Goal: Information Seeking & Learning: Learn about a topic

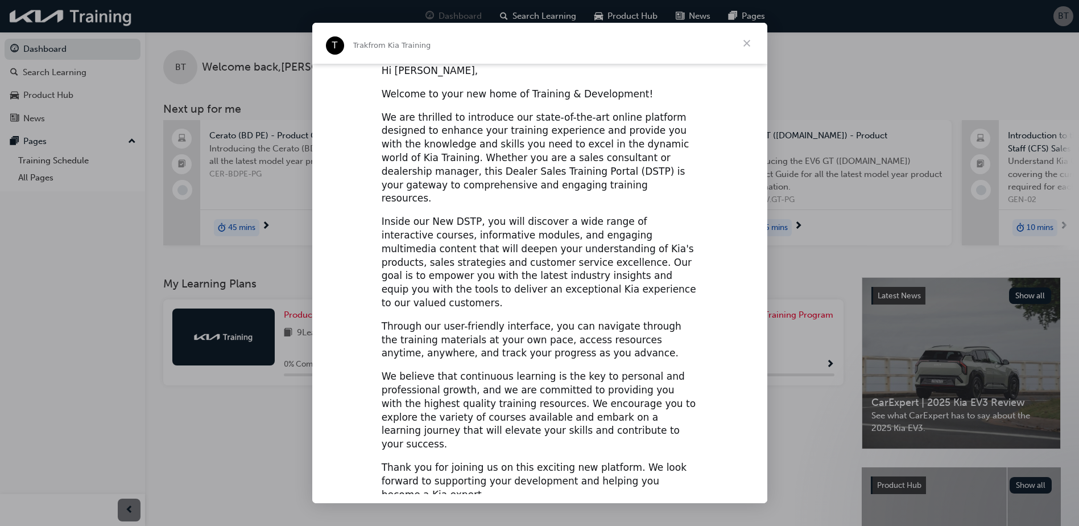
scroll to position [9, 0]
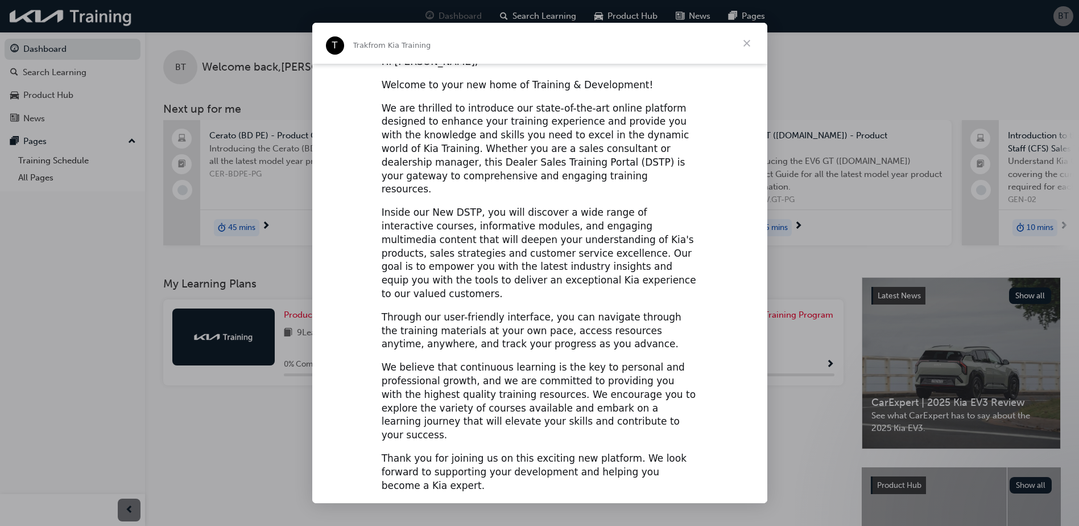
click at [750, 48] on span "Close" at bounding box center [747, 43] width 41 height 41
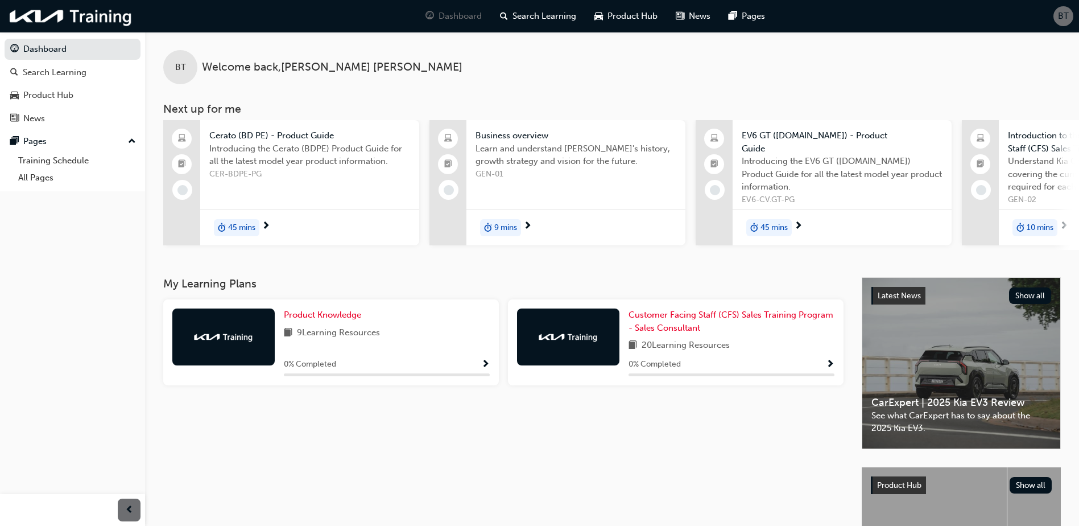
click at [377, 333] on span "9 Learning Resources" at bounding box center [338, 333] width 83 height 14
click at [337, 314] on span "Product Knowledge" at bounding box center [322, 315] width 77 height 10
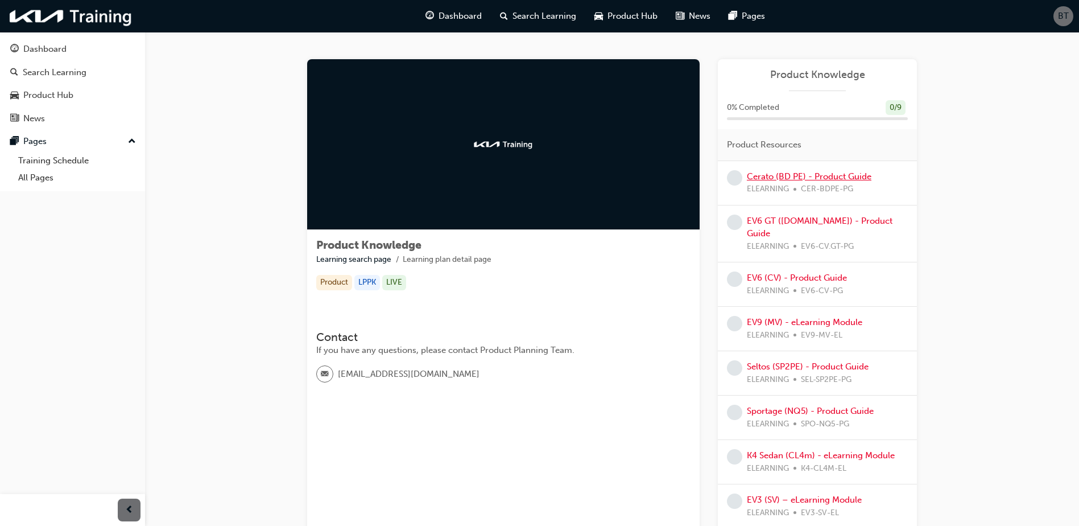
click at [831, 175] on link "Cerato (BD PE) - Product Guide" at bounding box center [809, 176] width 125 height 10
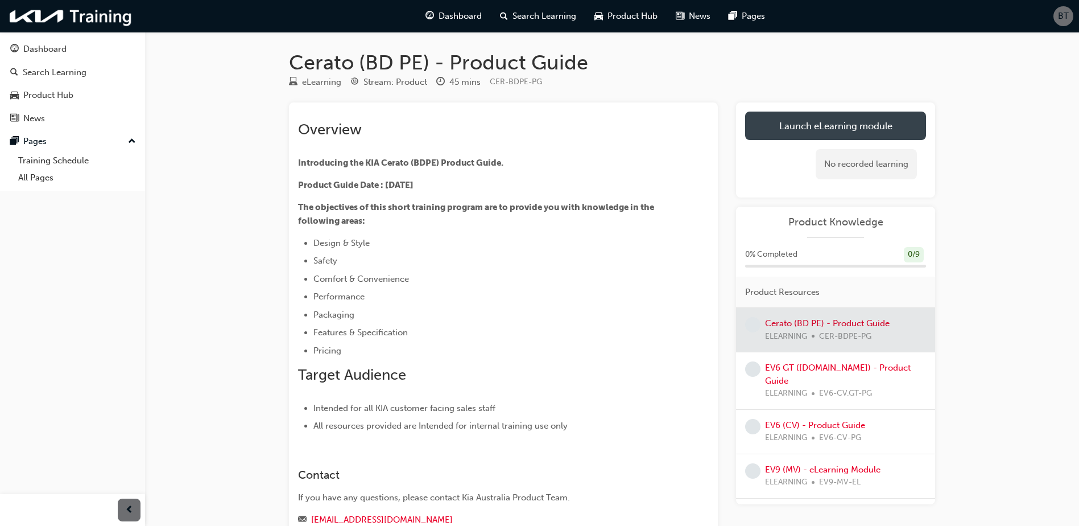
click at [792, 131] on link "Launch eLearning module" at bounding box center [835, 126] width 181 height 28
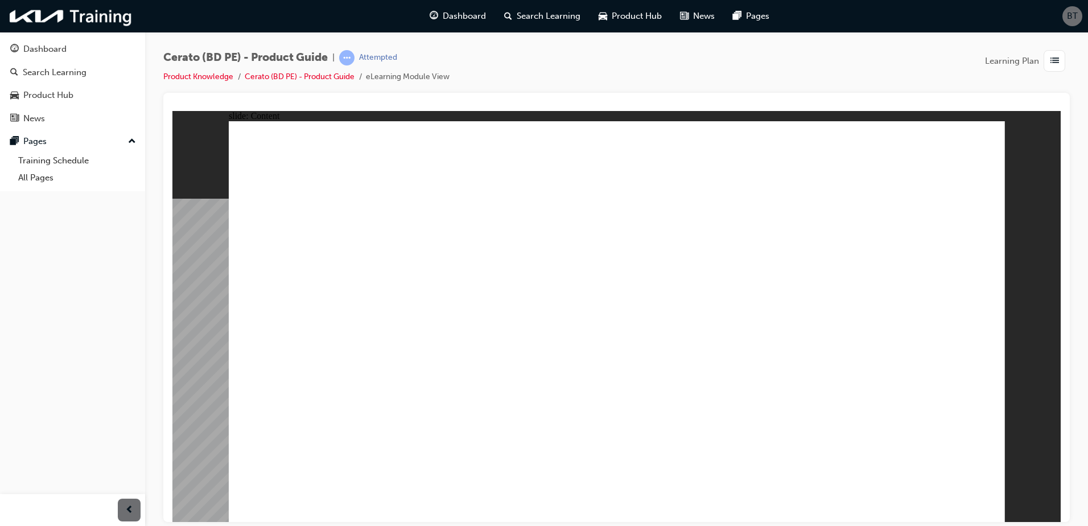
radio input "true"
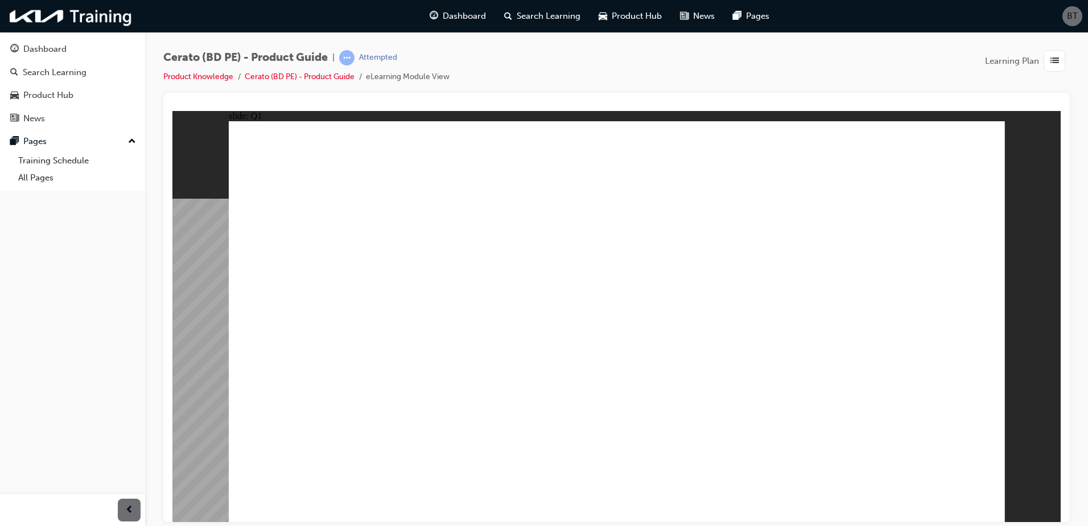
radio input "true"
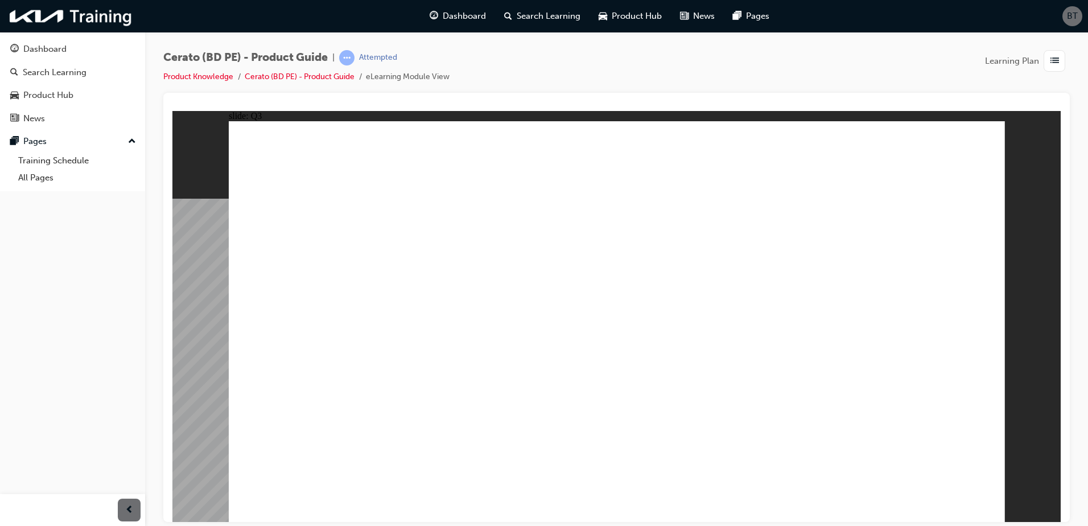
radio input "true"
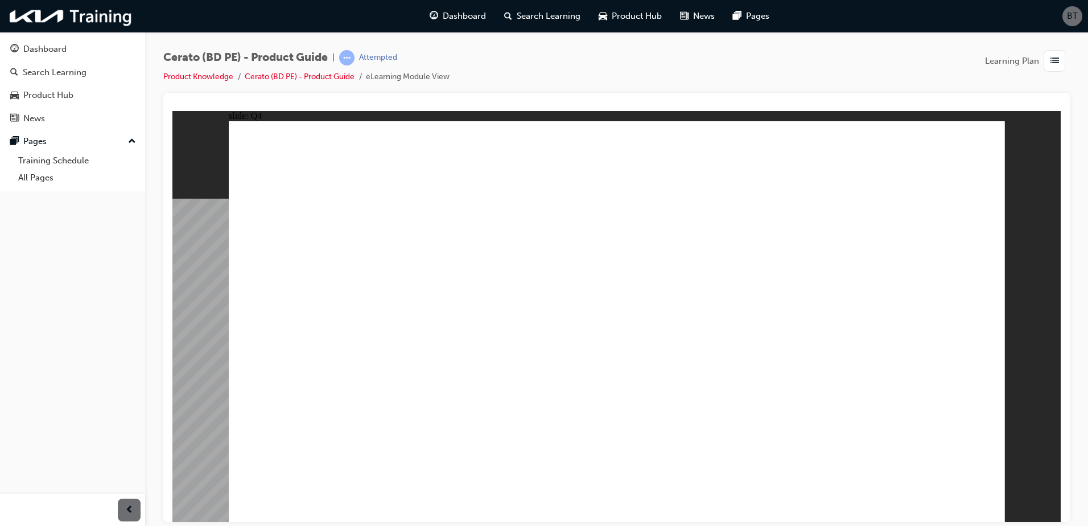
radio input "true"
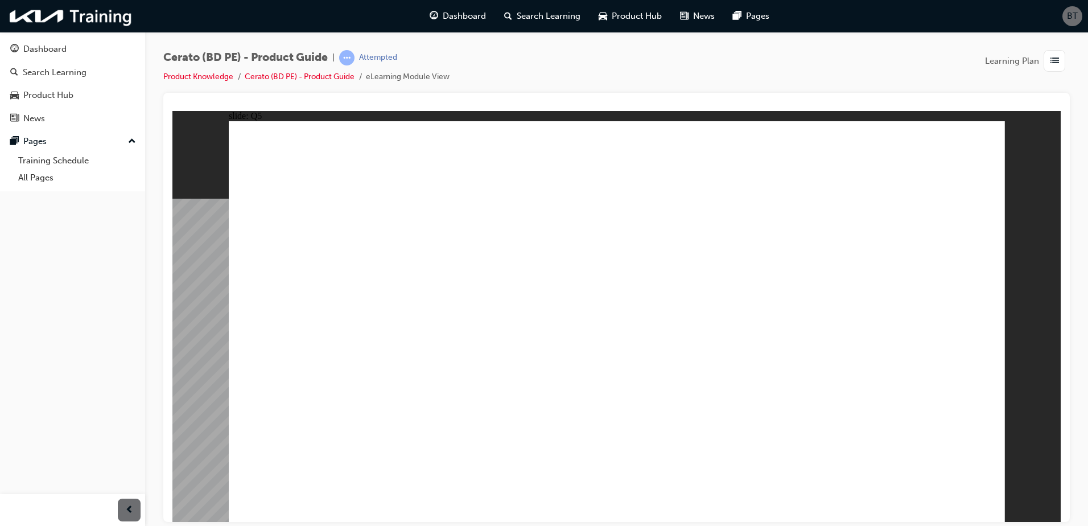
radio input "true"
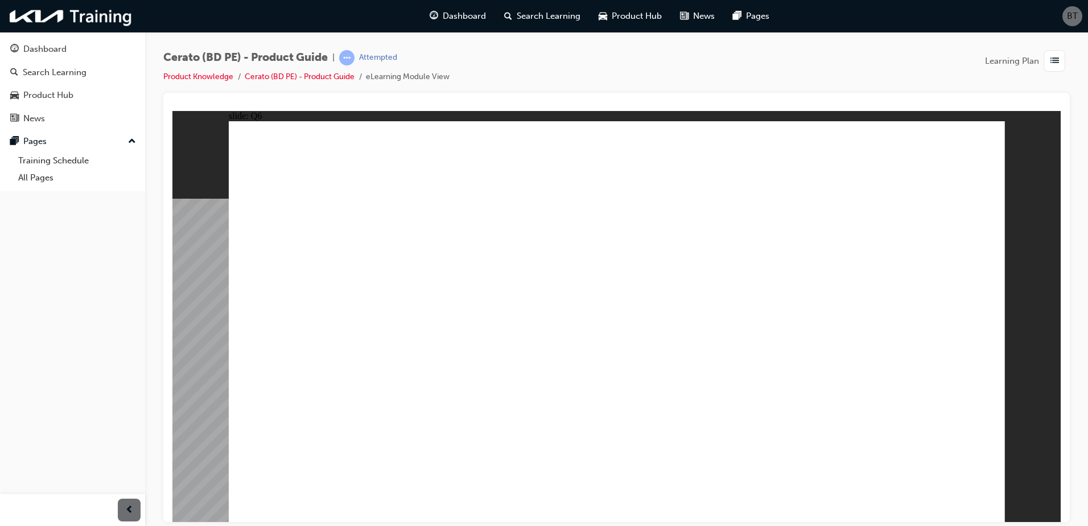
radio input "true"
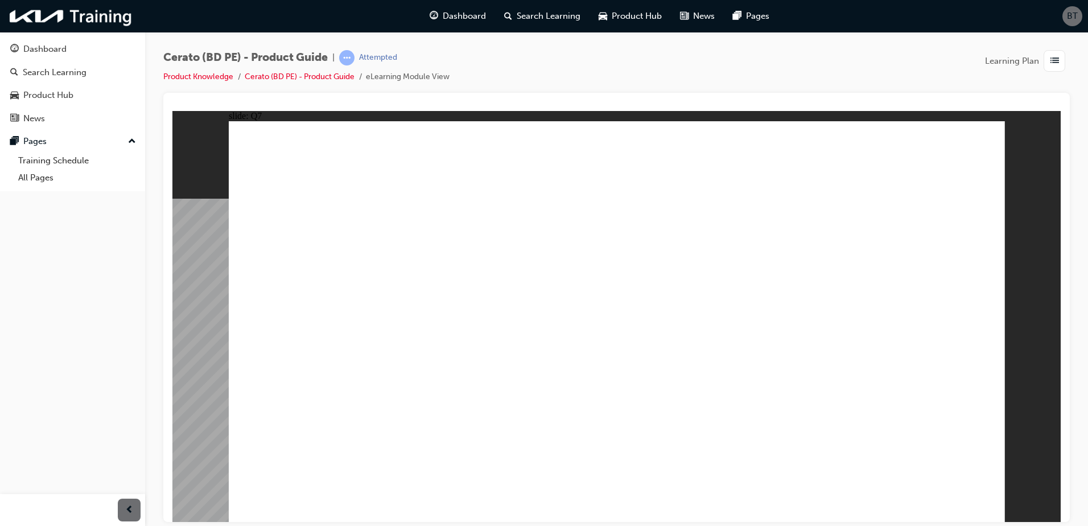
radio input "true"
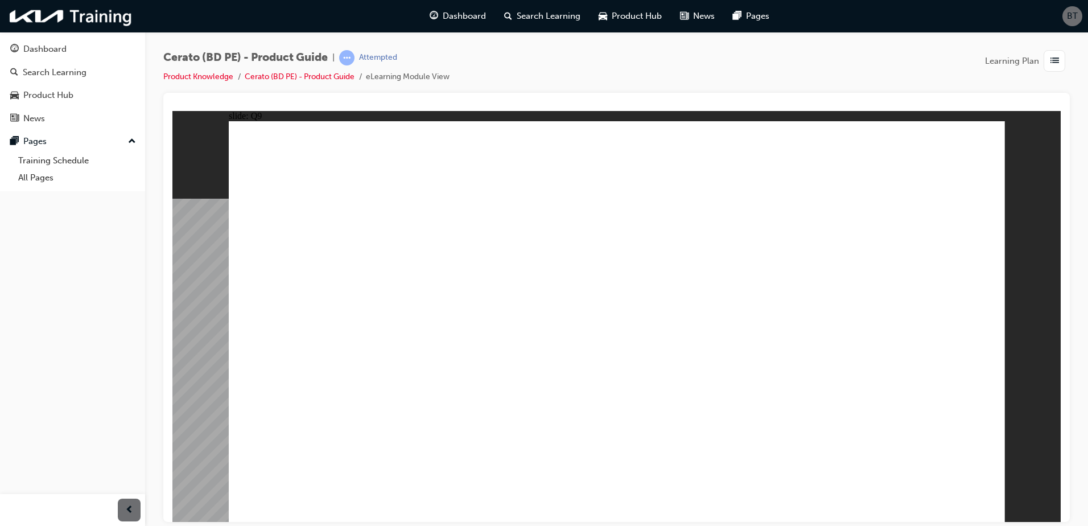
radio input "true"
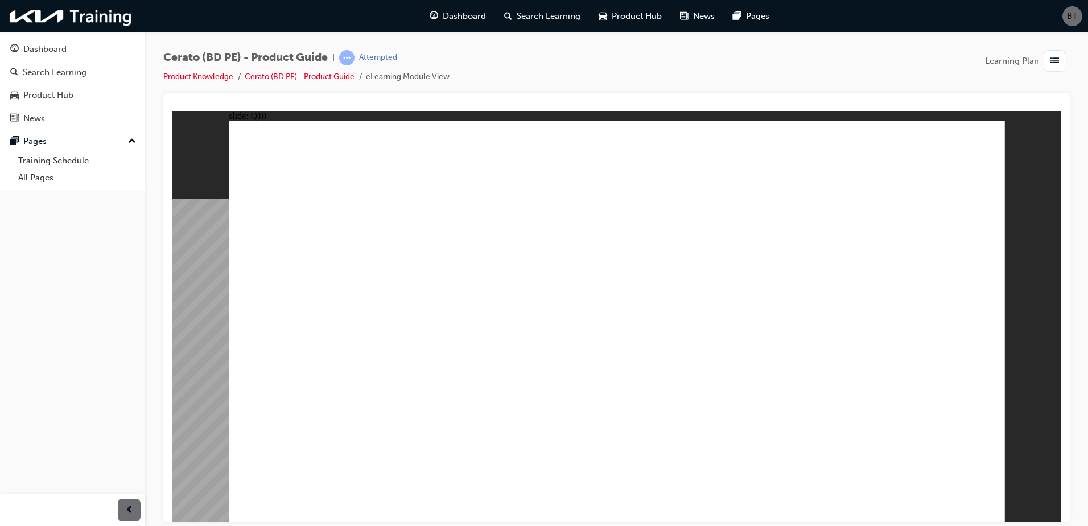
radio input "true"
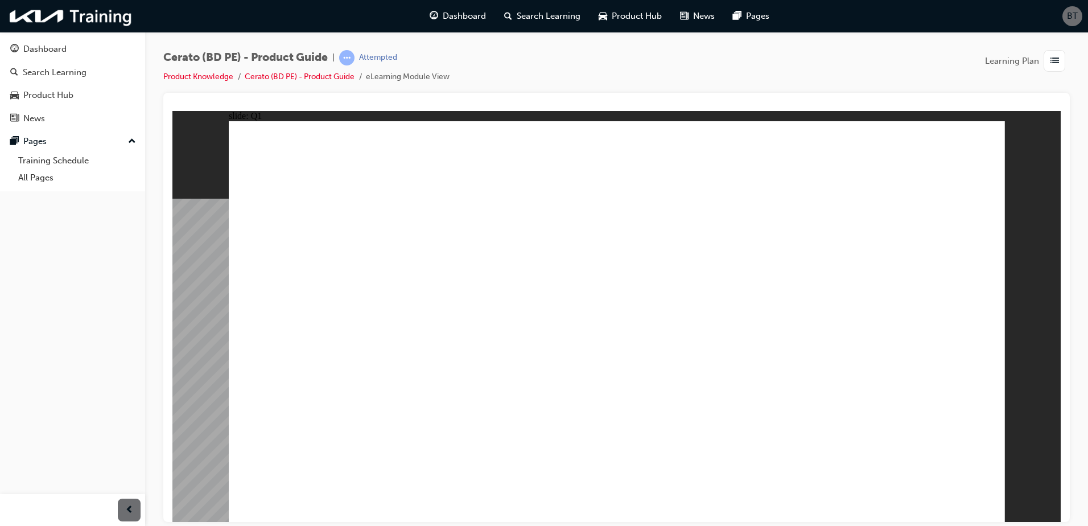
radio input "true"
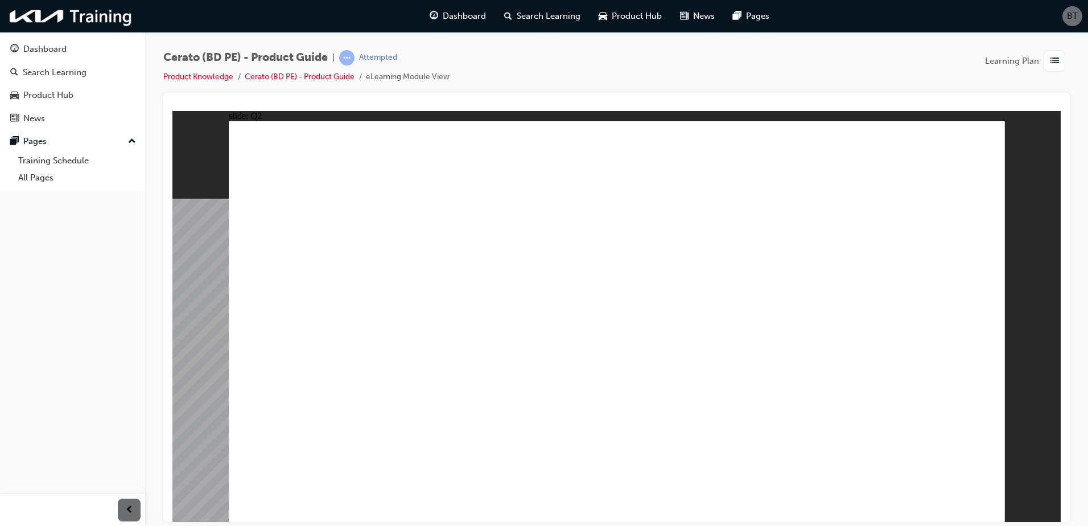
radio input "true"
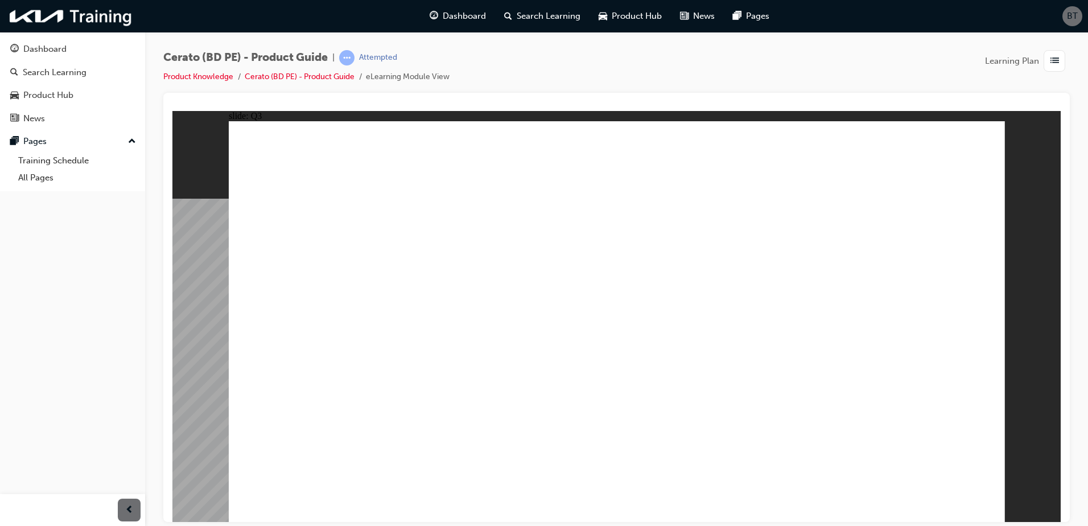
drag, startPoint x: 666, startPoint y: 413, endPoint x: 722, endPoint y: 436, distance: 60.4
radio input "true"
